Goal: Navigation & Orientation: Find specific page/section

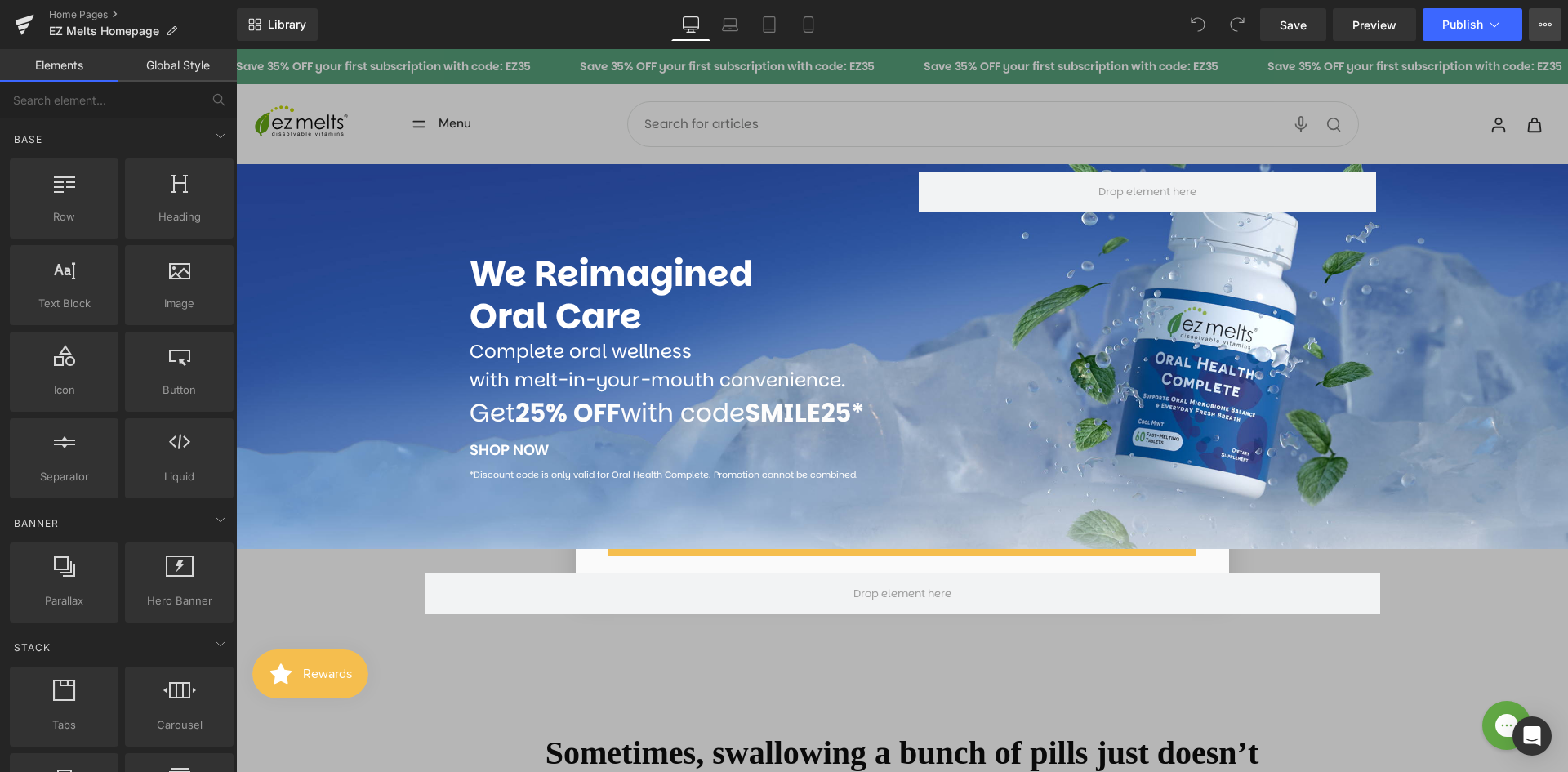
click at [1543, 23] on icon at bounding box center [1545, 24] width 4 height 3
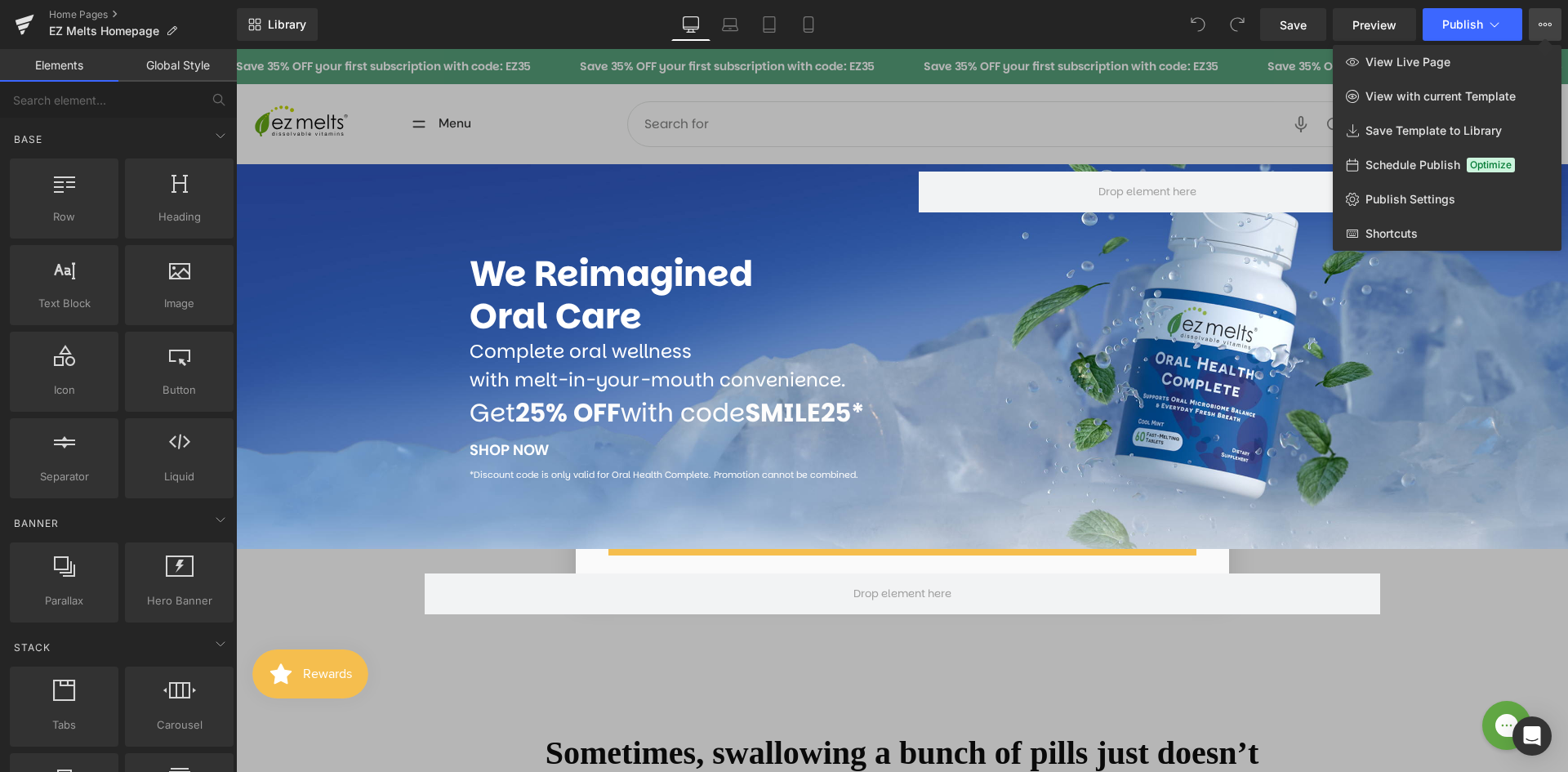
click at [1543, 23] on icon at bounding box center [1545, 24] width 4 height 3
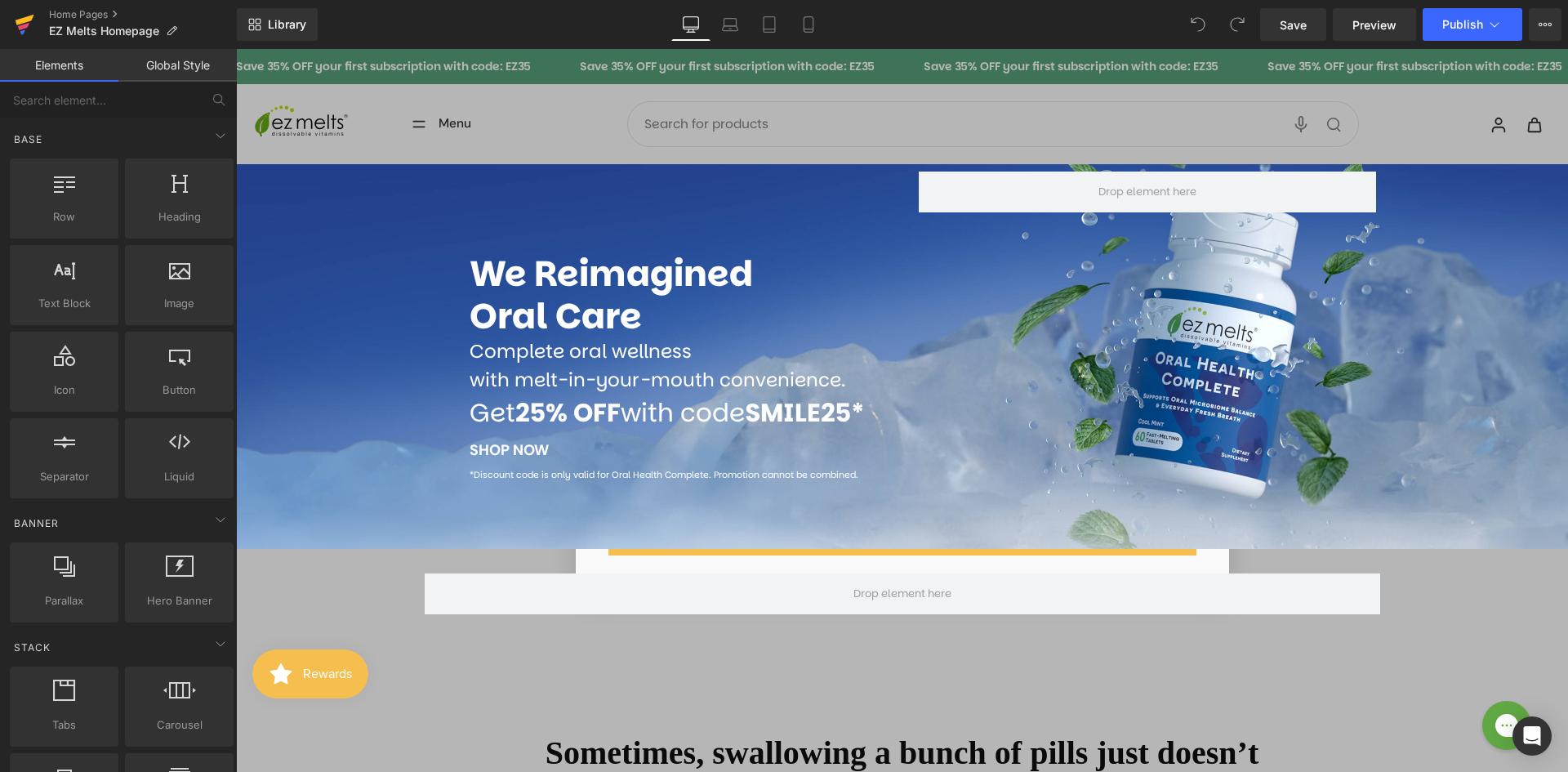
click at [22, 25] on icon at bounding box center [24, 26] width 12 height 7
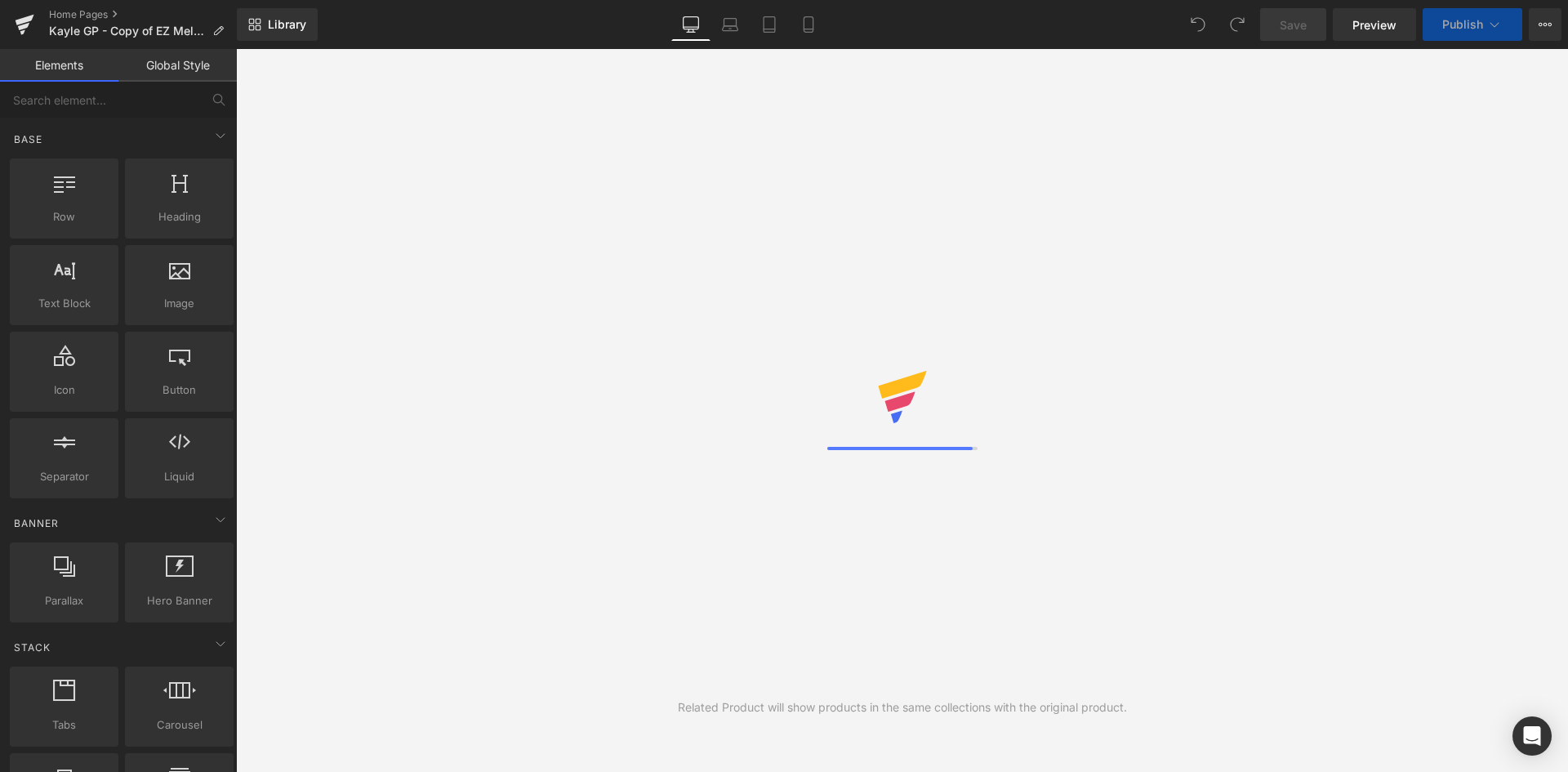
drag, startPoint x: 0, startPoint y: 0, endPoint x: 1546, endPoint y: 22, distance: 1546.2
click at [1546, 22] on icon at bounding box center [1545, 24] width 4 height 3
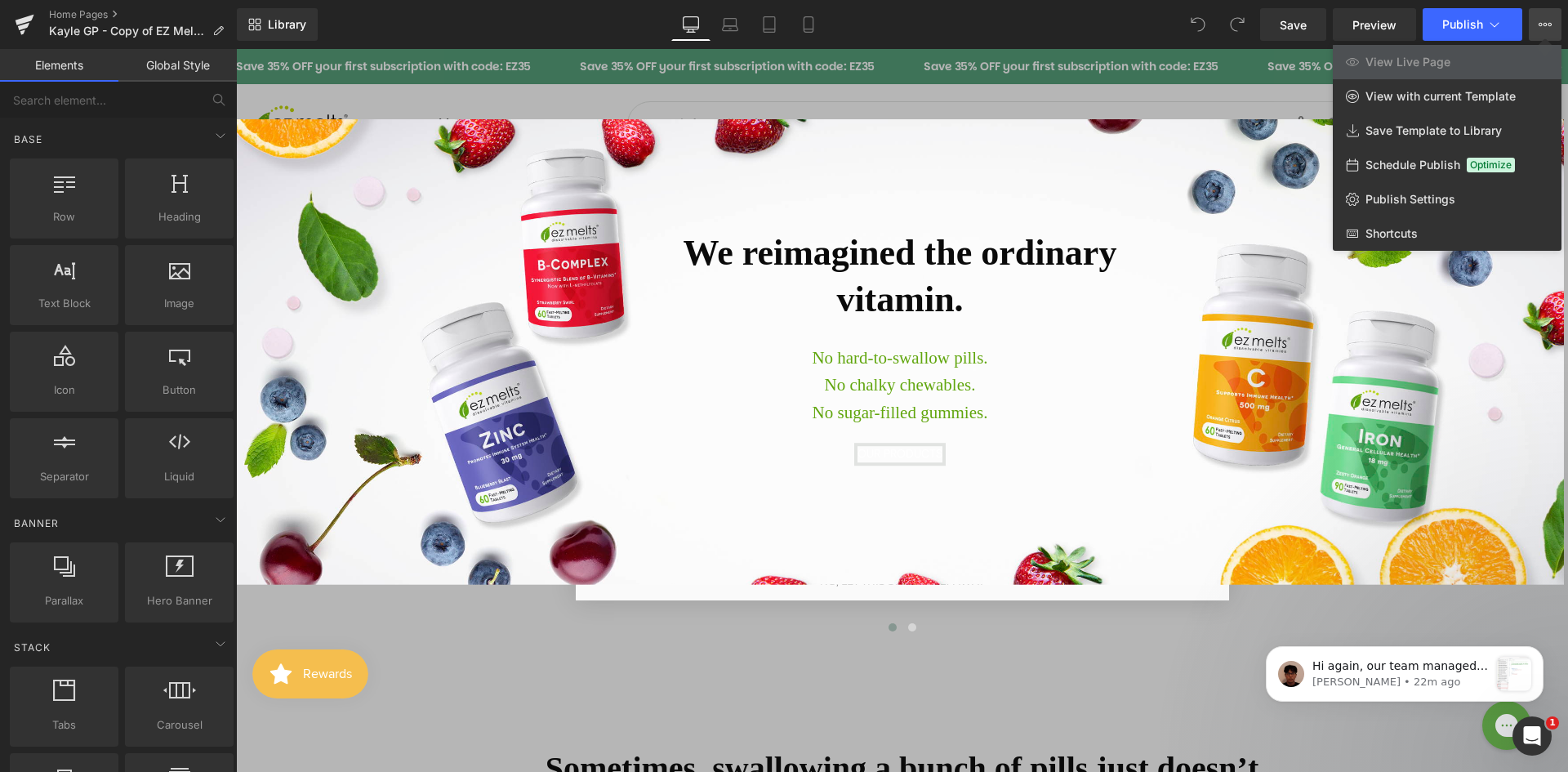
click at [1541, 28] on icon at bounding box center [1546, 25] width 13 height 13
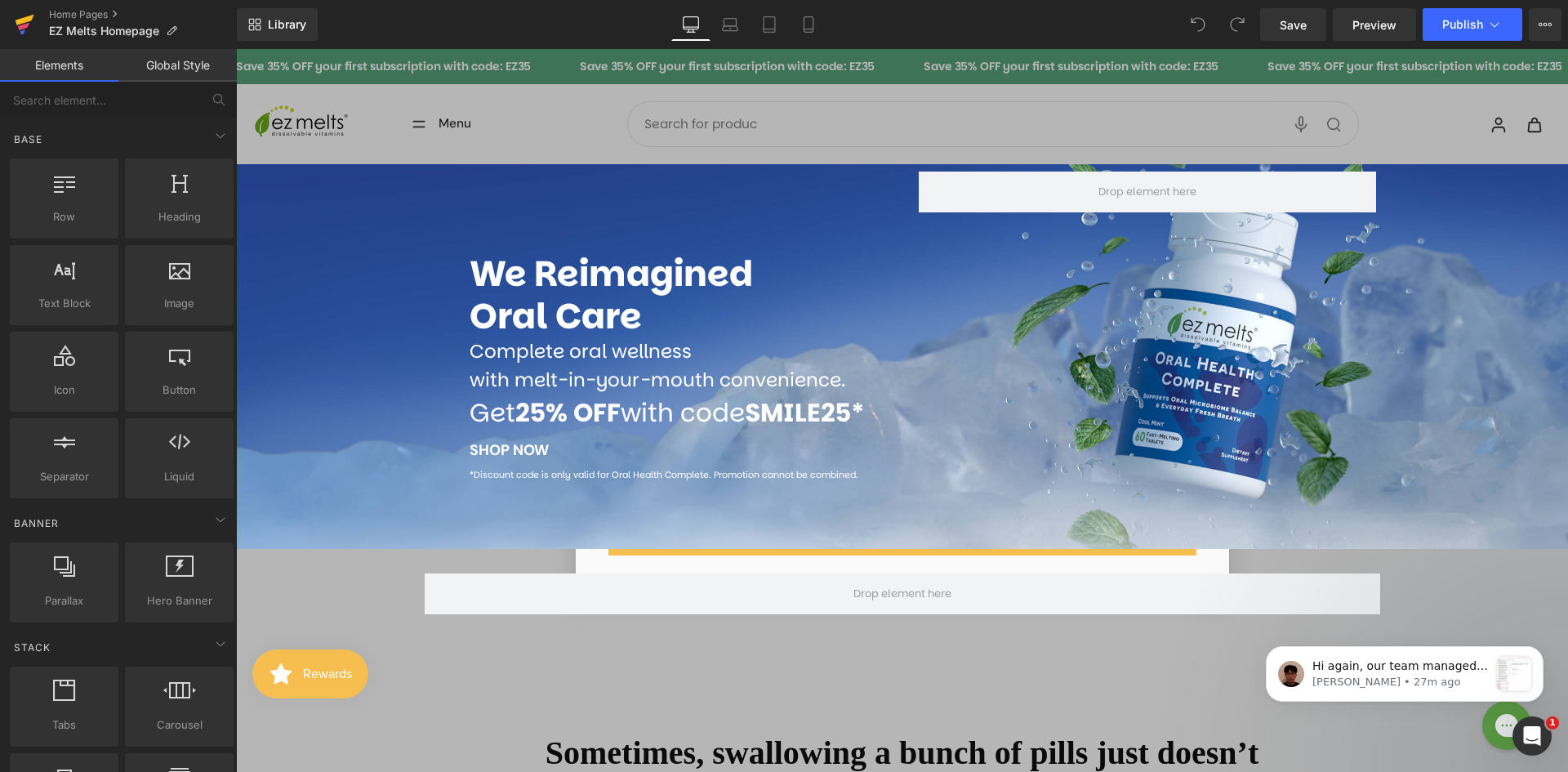
click at [29, 22] on icon at bounding box center [25, 24] width 20 height 41
